Goal: Information Seeking & Learning: Learn about a topic

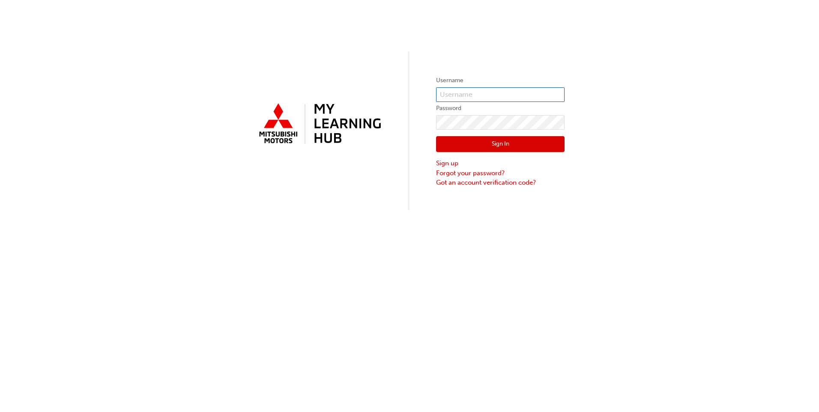
click at [481, 95] on input "text" at bounding box center [500, 94] width 128 height 15
type input "[EMAIL_ADDRESS][DOMAIN_NAME]"
click at [529, 148] on button "Sign In" at bounding box center [500, 144] width 128 height 16
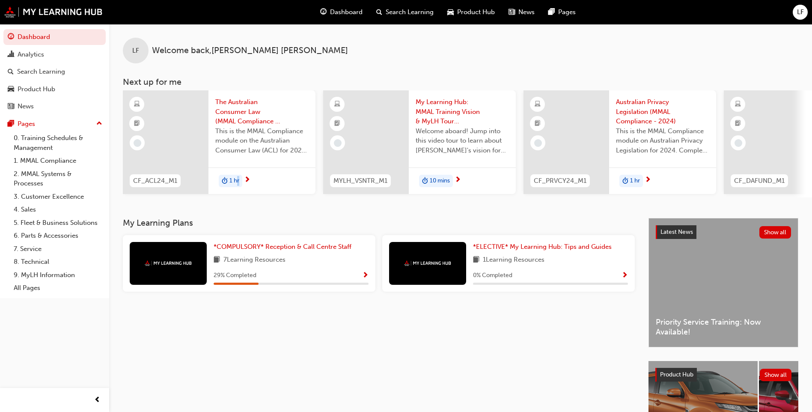
drag, startPoint x: 238, startPoint y: 196, endPoint x: 273, endPoint y: 204, distance: 35.7
click at [273, 204] on div "LF Welcome back , [PERSON_NAME] Next up for me CF_ACL24_M1 The Australian Consu…" at bounding box center [460, 121] width 703 height 194
click at [273, 208] on div "LF Welcome back , [PERSON_NAME] Next up for me CF_ACL24_M1 The Australian Consu…" at bounding box center [460, 121] width 703 height 194
click at [273, 211] on div "LF Welcome back , [PERSON_NAME] Next up for me CF_ACL24_M1 The Australian Consu…" at bounding box center [460, 121] width 703 height 194
click at [364, 280] on span "Show Progress" at bounding box center [365, 276] width 6 height 8
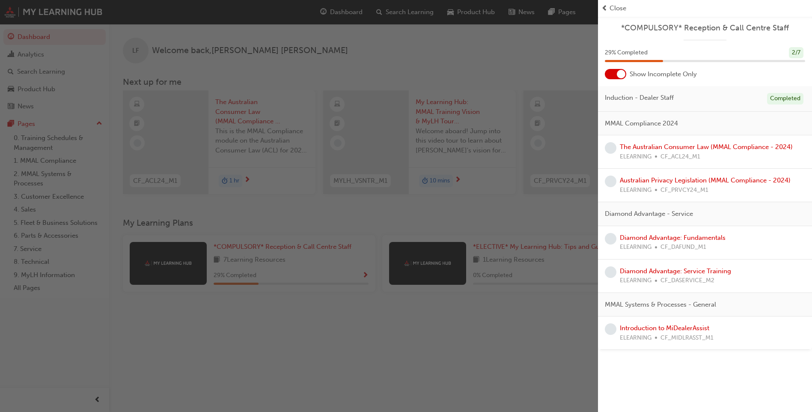
click at [333, 319] on div "button" at bounding box center [299, 206] width 598 height 412
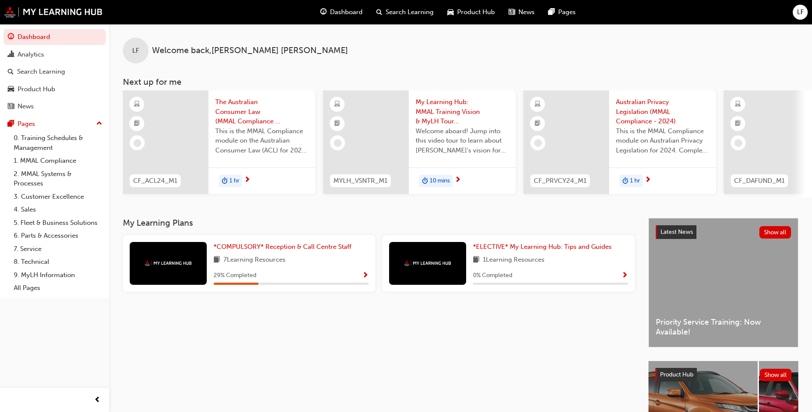
click at [302, 266] on div "7 Learning Resources" at bounding box center [291, 260] width 155 height 11
click at [301, 251] on span "*COMPULSORY* Reception & Call Centre Staff" at bounding box center [283, 247] width 138 height 8
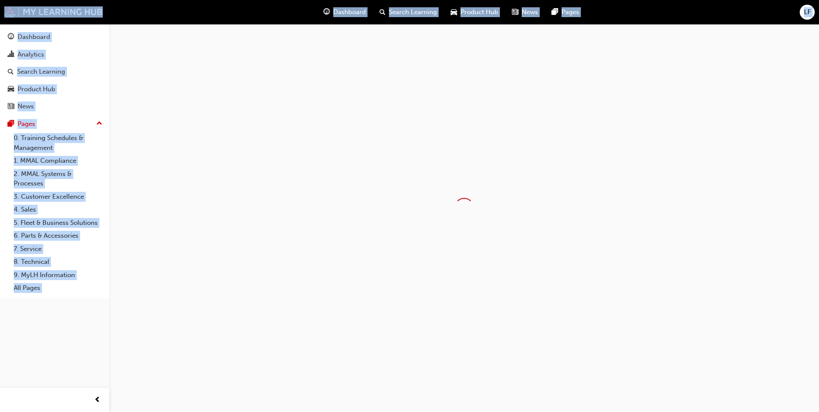
click at [301, 254] on div at bounding box center [409, 206] width 819 height 412
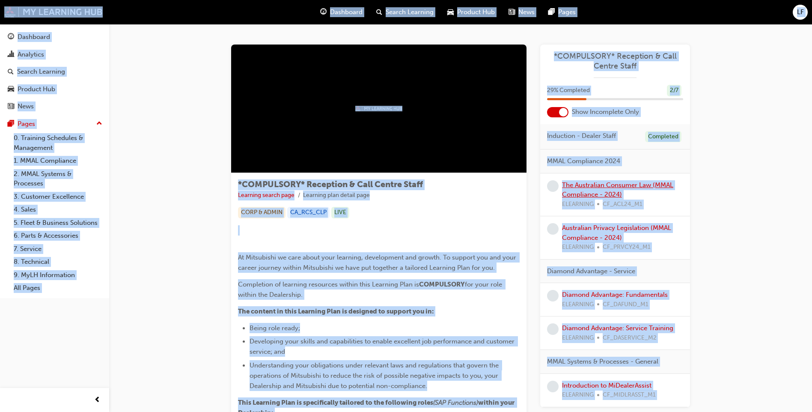
click at [620, 187] on link "The Australian Consumer Law (MMAL Compliance - 2024)" at bounding box center [617, 190] width 111 height 18
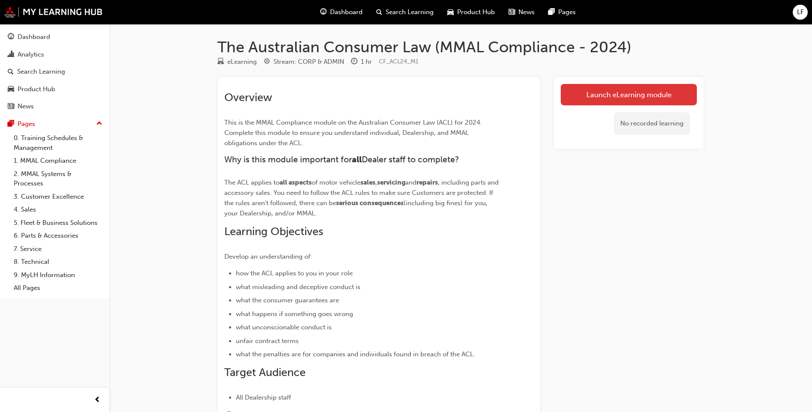
click at [600, 96] on link "Launch eLearning module" at bounding box center [629, 94] width 136 height 21
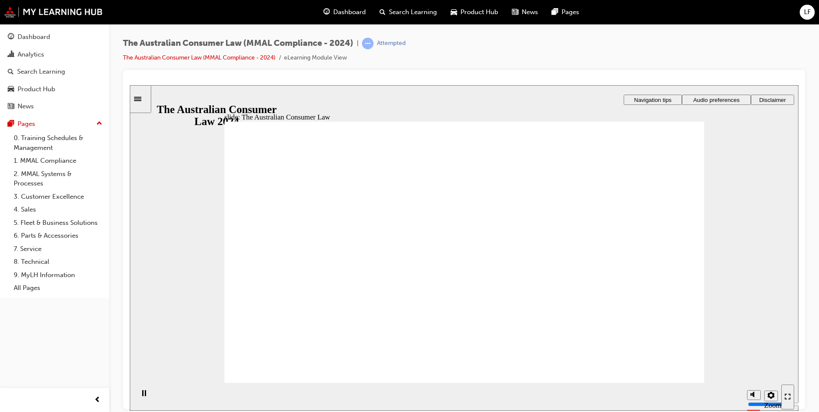
drag, startPoint x: 715, startPoint y: 293, endPoint x: 662, endPoint y: 217, distance: 92.5
click at [663, 224] on div "slide: The Australian Consumer Law Rectangle 1 Rectangle 1 Rectangle 3 Rectangl…" at bounding box center [464, 247] width 669 height 325
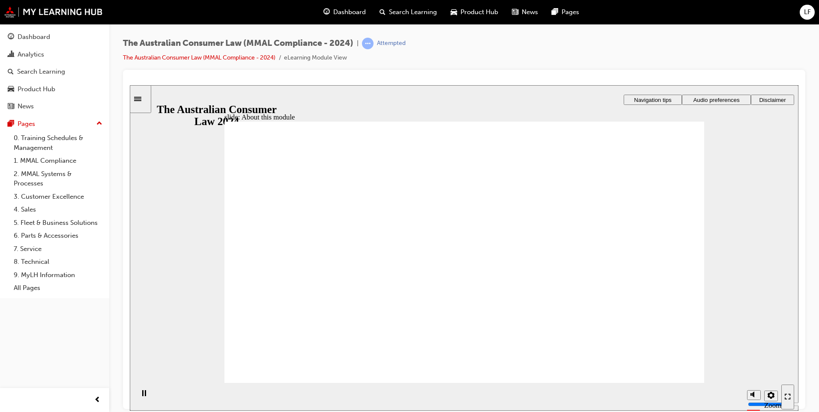
click at [722, 98] on span "Audio preferences" at bounding box center [716, 99] width 46 height 6
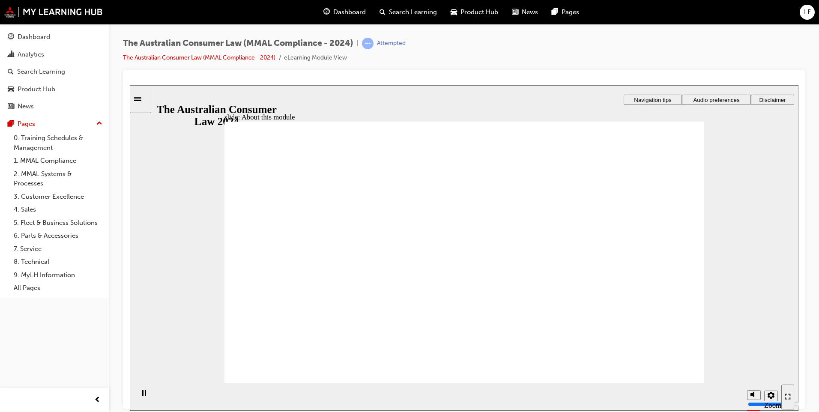
click at [805, 8] on span "LF" at bounding box center [807, 12] width 7 height 10
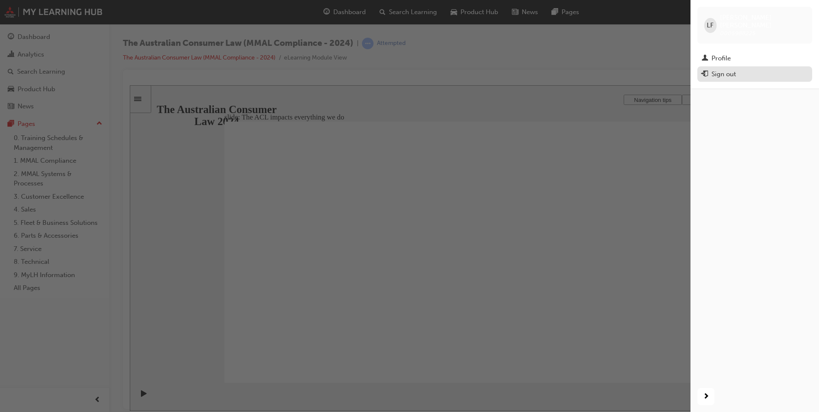
click at [720, 69] on div "Sign out" at bounding box center [723, 74] width 24 height 10
